Goal: Use online tool/utility: Use online tool/utility

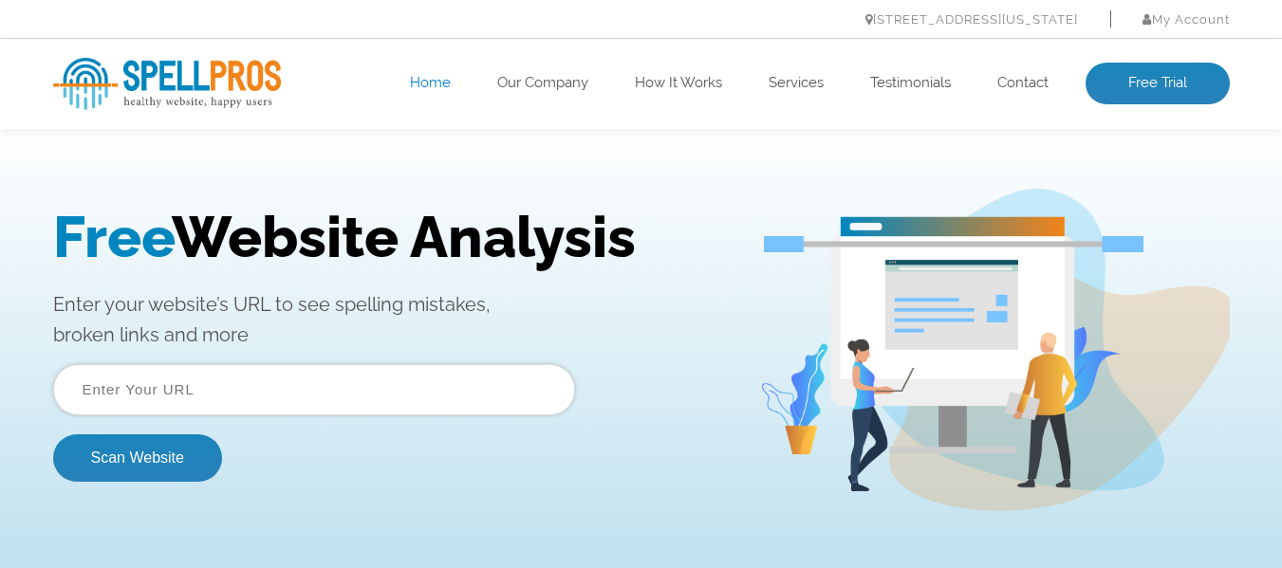
click at [246, 391] on input "text" at bounding box center [314, 389] width 522 height 51
paste input "[URL][DOMAIN_NAME]"
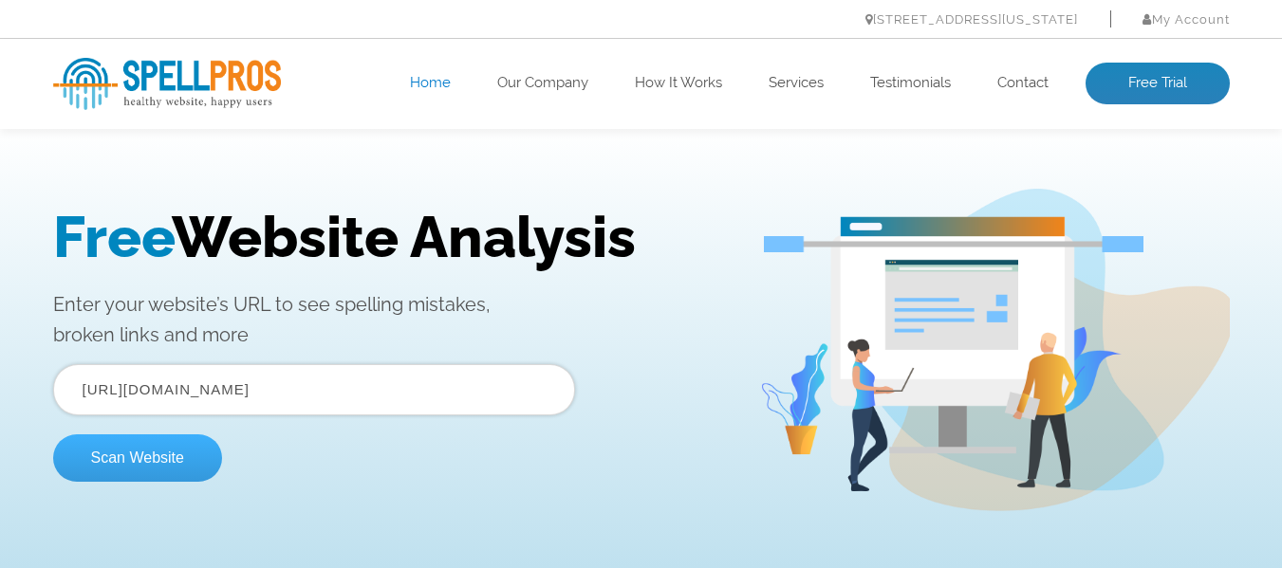
type input "[URL][DOMAIN_NAME]"
click at [172, 454] on button "Scan Website" at bounding box center [137, 458] width 169 height 47
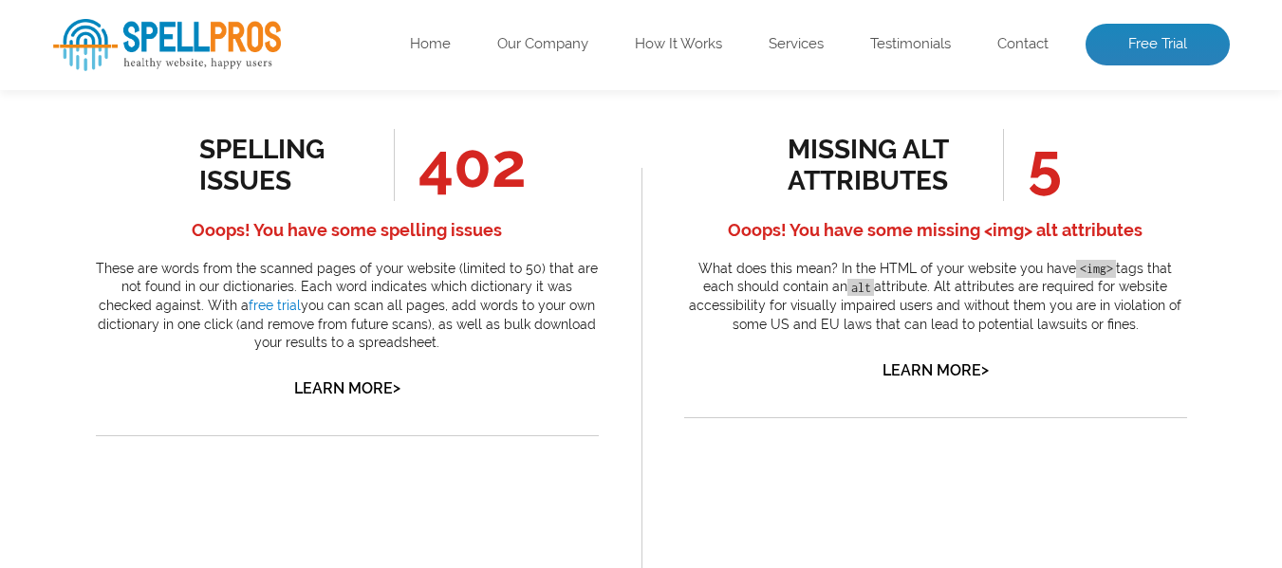
scroll to position [1044, 0]
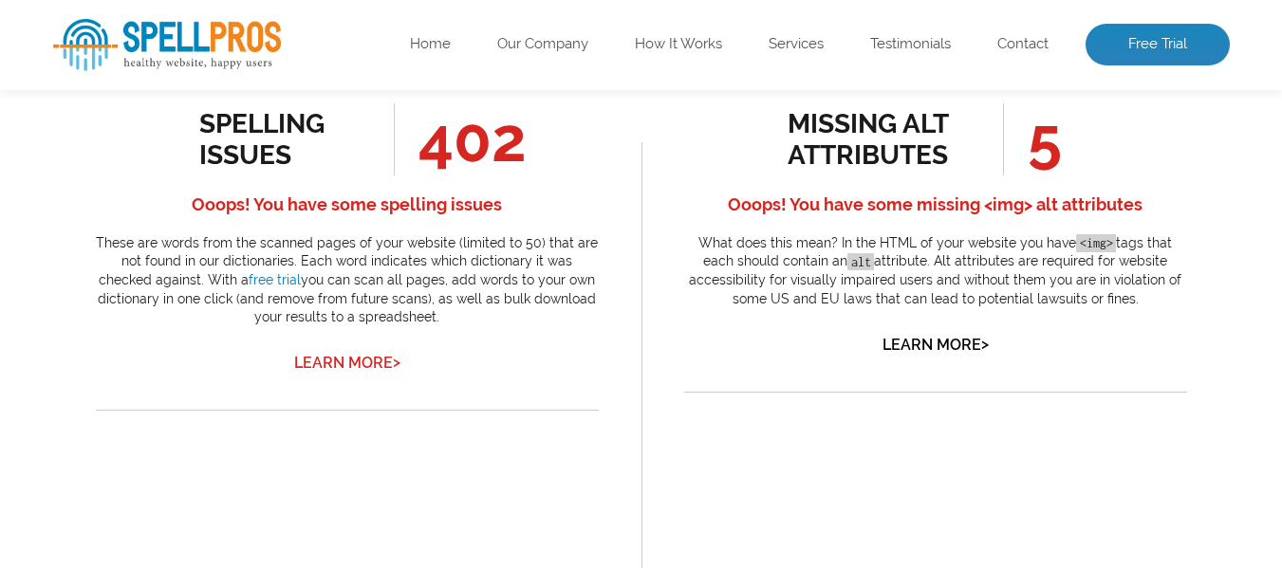
click at [360, 359] on link "Learn More >" at bounding box center [347, 363] width 106 height 18
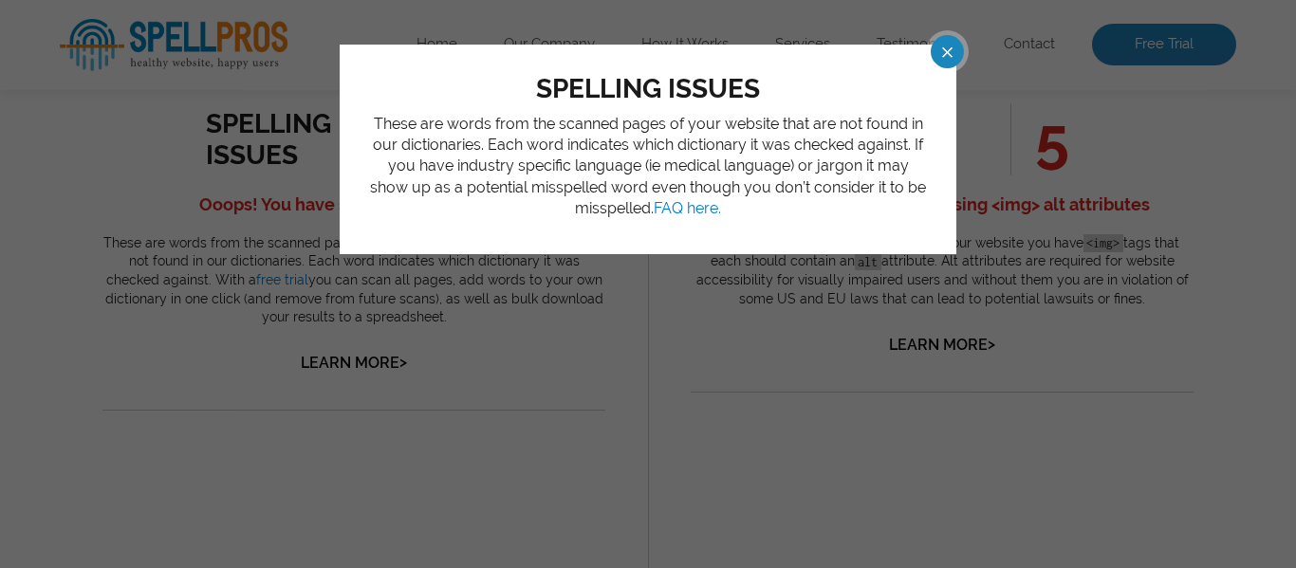
click at [947, 51] on span at bounding box center [930, 51] width 33 height 33
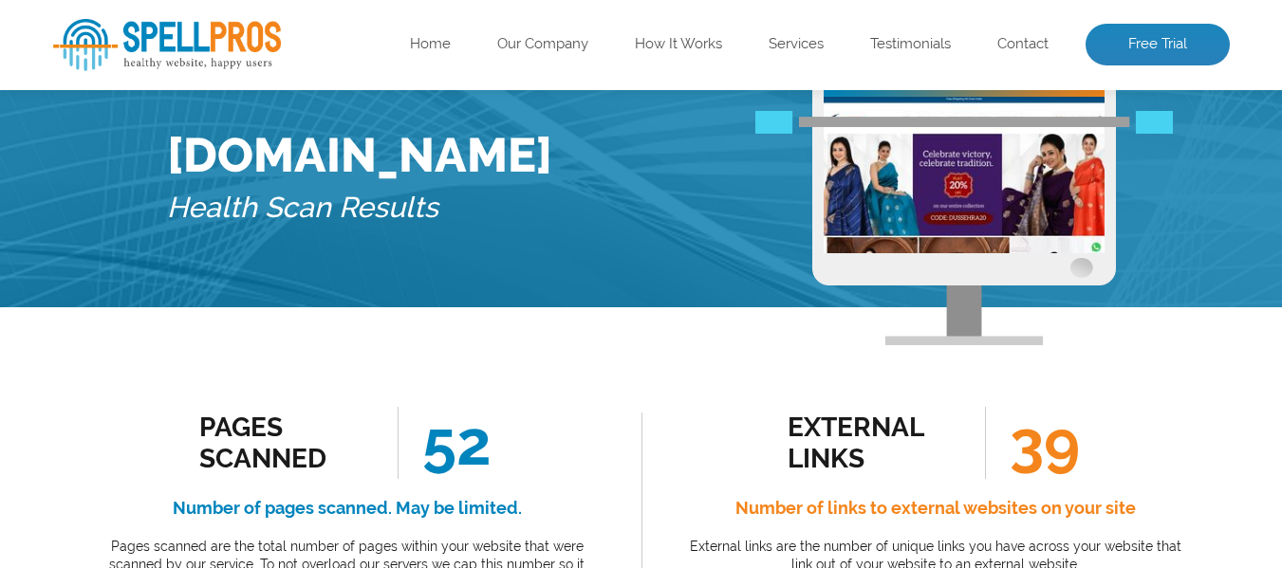
scroll to position [0, 0]
